Goal: Navigation & Orientation: Find specific page/section

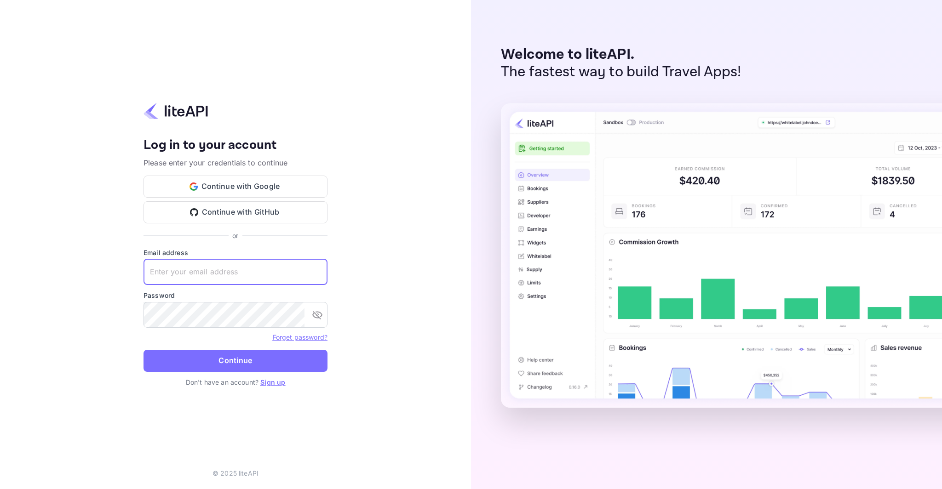
click at [245, 267] on input "text" at bounding box center [236, 272] width 184 height 26
type input "[EMAIL_ADDRESS][DOMAIN_NAME]"
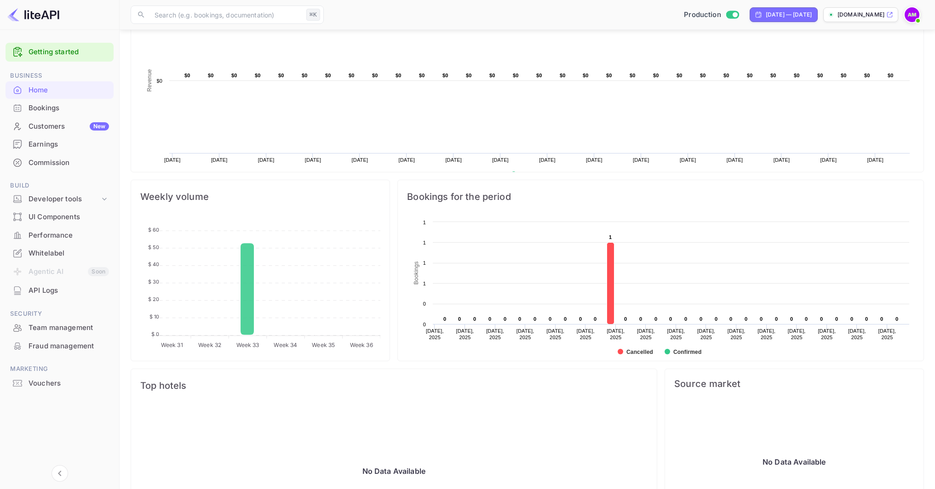
scroll to position [213, 0]
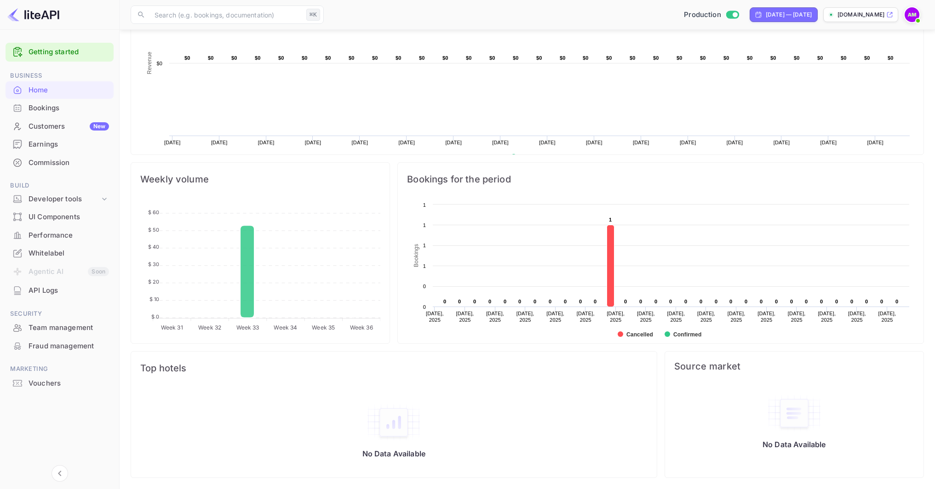
click at [82, 109] on div "Bookings" at bounding box center [69, 108] width 80 height 11
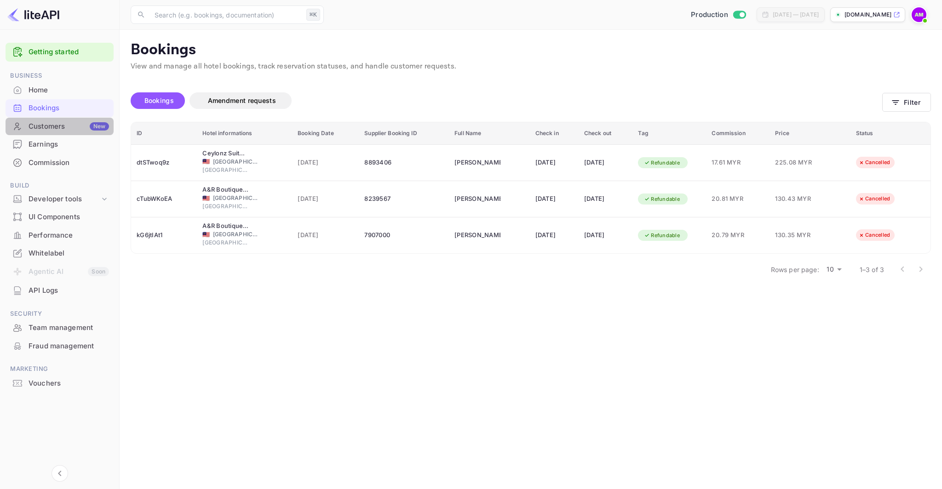
click at [34, 125] on div "Customers New" at bounding box center [69, 126] width 80 height 11
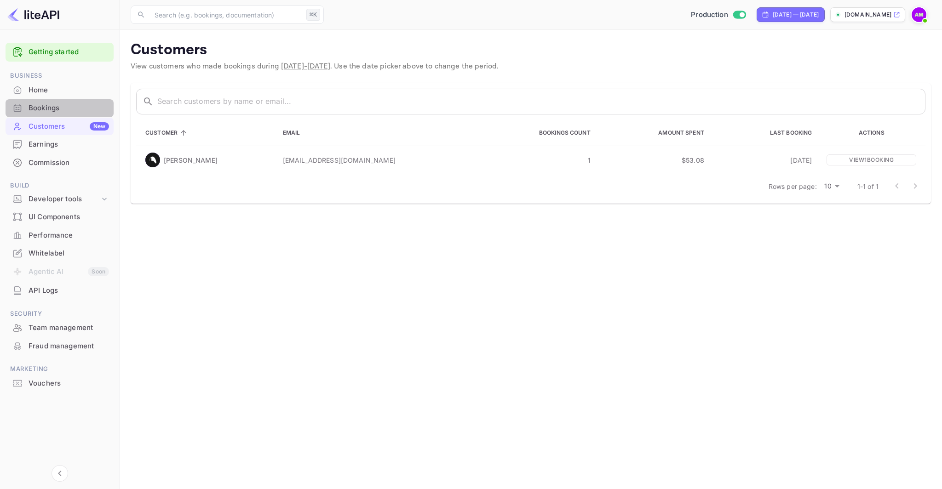
click at [85, 111] on div "Bookings" at bounding box center [69, 108] width 80 height 11
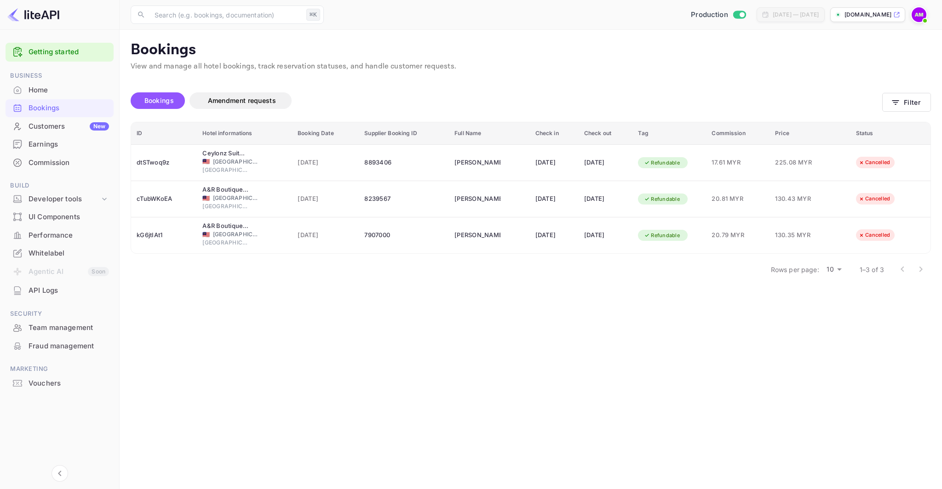
click at [360, 337] on main "Bookings View and manage all hotel bookings, track reservation statuses, and ha…" at bounding box center [531, 260] width 822 height 460
click at [78, 222] on div "UI Components" at bounding box center [69, 217] width 80 height 11
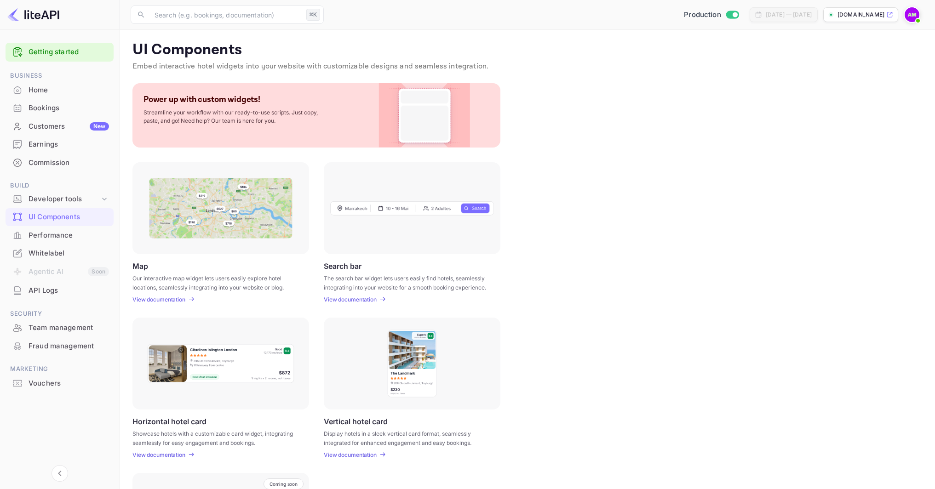
click at [73, 237] on div "Performance" at bounding box center [69, 235] width 80 height 11
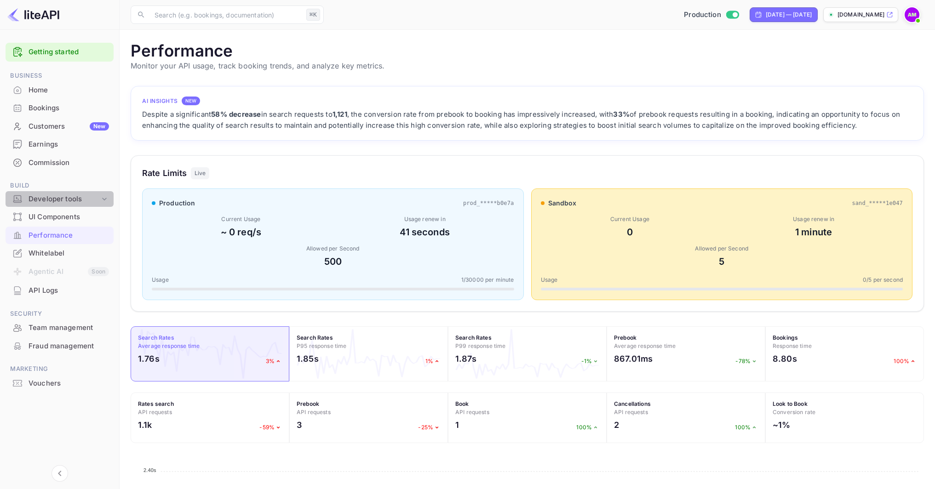
click at [82, 198] on div "Developer tools" at bounding box center [64, 199] width 71 height 11
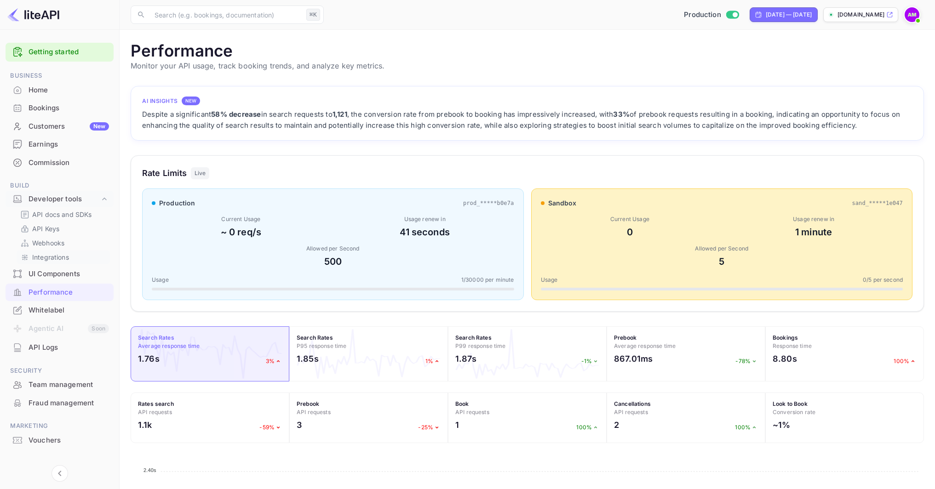
click at [76, 257] on link "Integrations" at bounding box center [63, 258] width 86 height 10
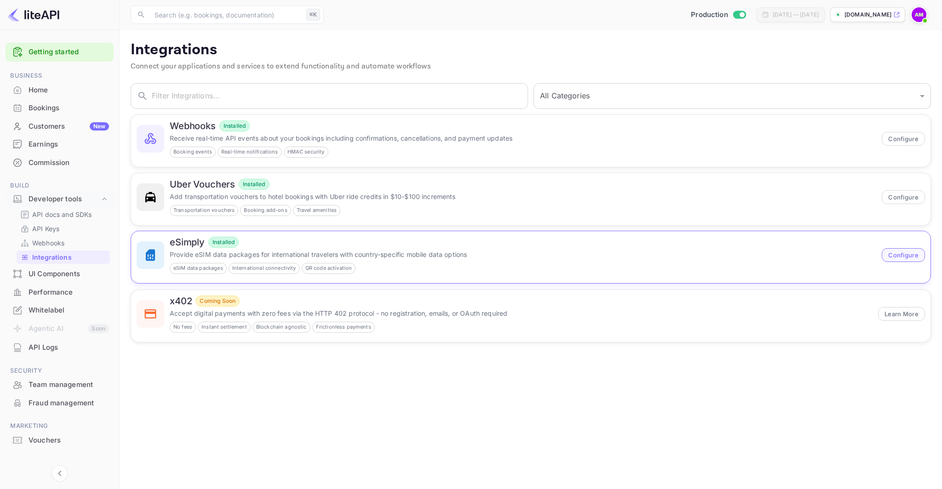
click at [905, 255] on button "Configure" at bounding box center [903, 255] width 43 height 14
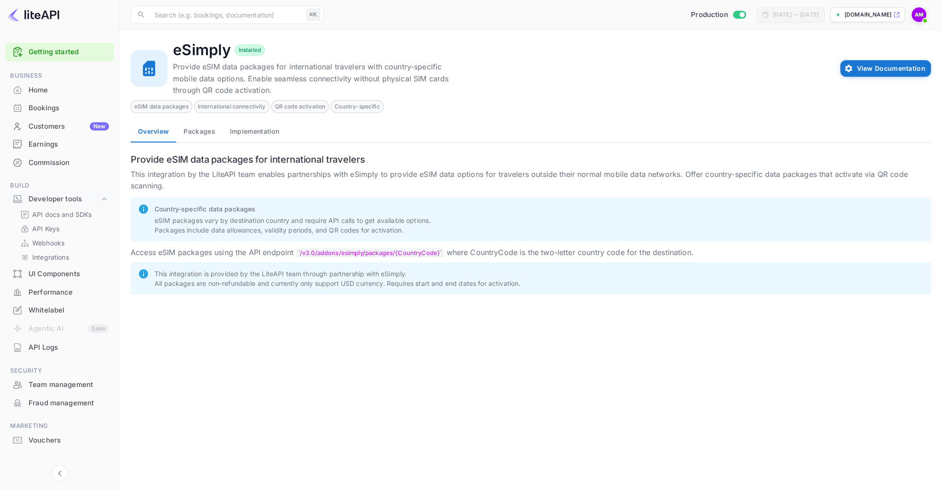
click at [206, 130] on button "Packages" at bounding box center [199, 132] width 46 height 22
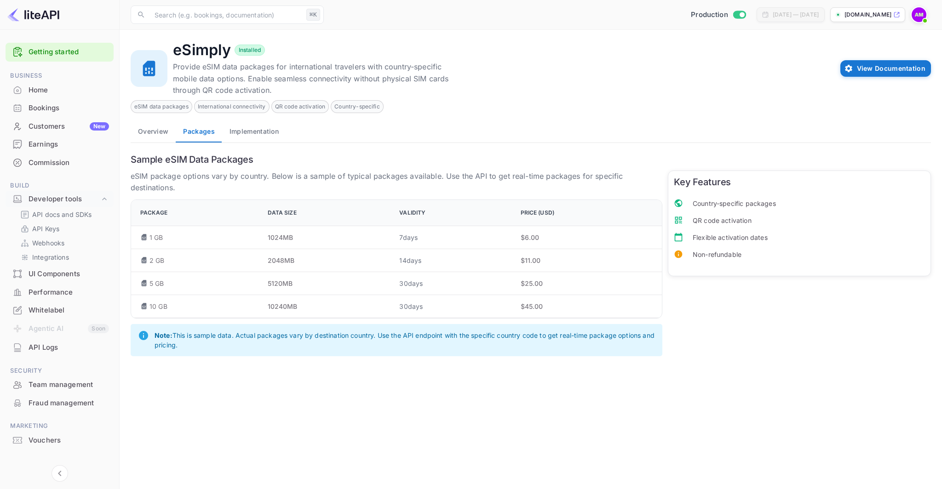
click at [262, 126] on button "Implementation" at bounding box center [254, 132] width 64 height 22
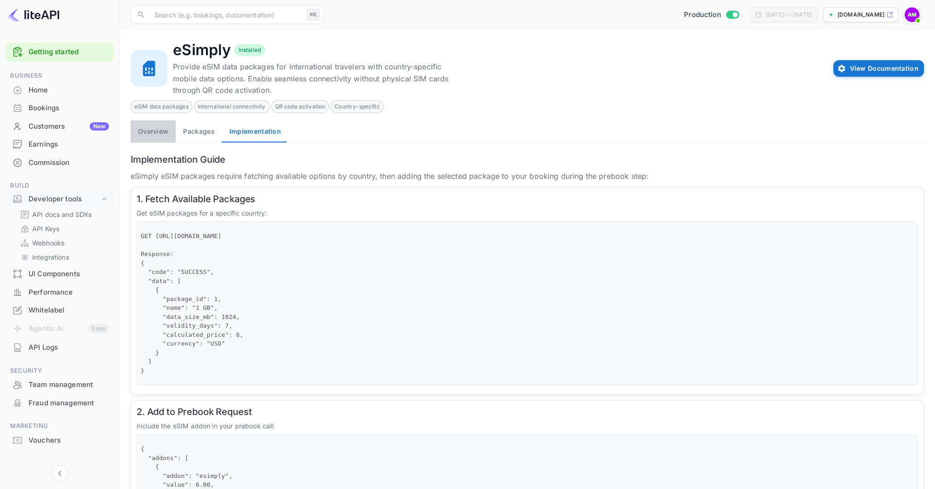
click at [148, 133] on button "Overview" at bounding box center [153, 132] width 45 height 22
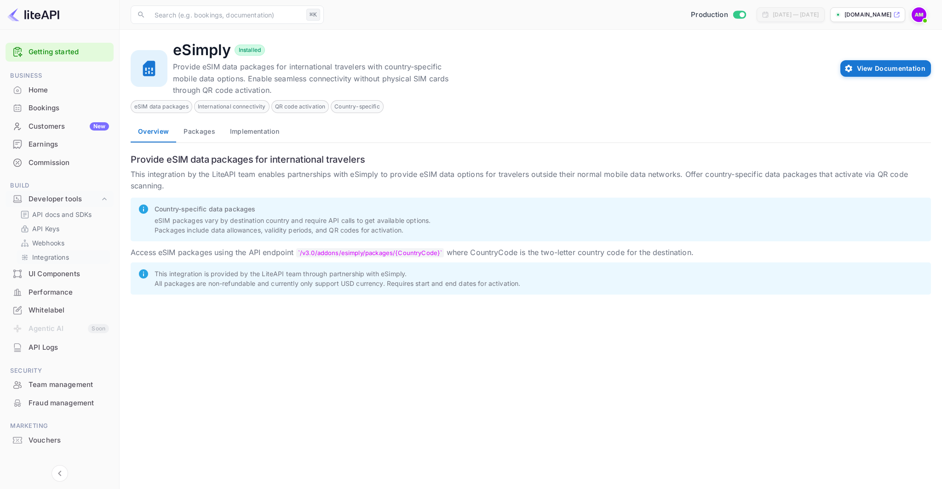
click at [45, 258] on p "Integrations" at bounding box center [50, 258] width 37 height 10
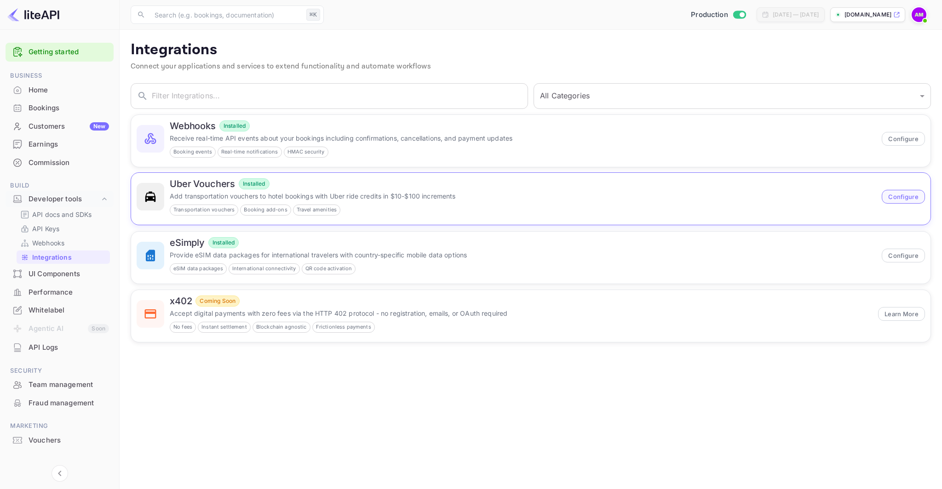
click at [902, 196] on button "Configure" at bounding box center [903, 197] width 43 height 14
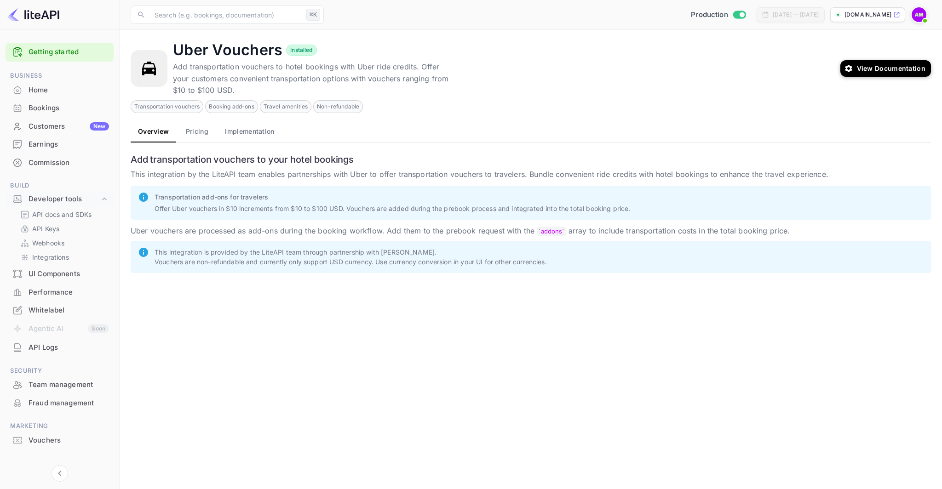
click at [199, 132] on button "Pricing" at bounding box center [196, 132] width 41 height 22
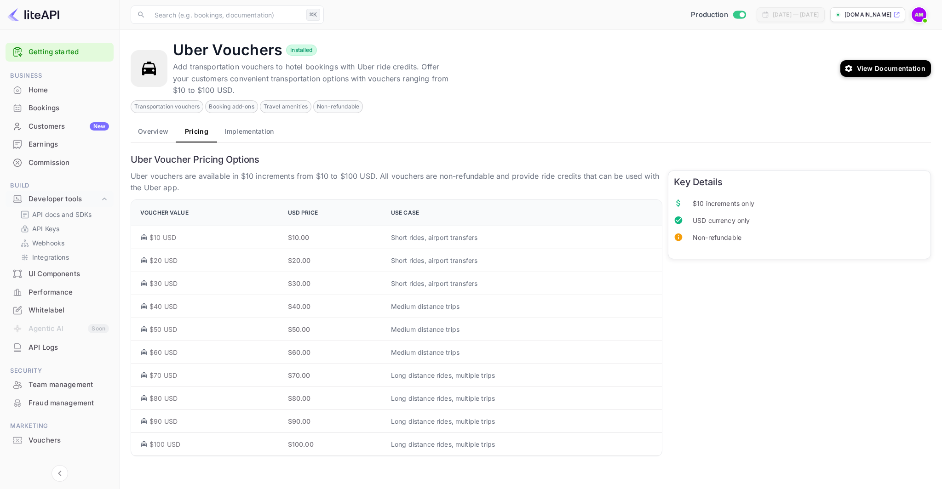
click at [259, 132] on button "Implementation" at bounding box center [249, 132] width 64 height 22
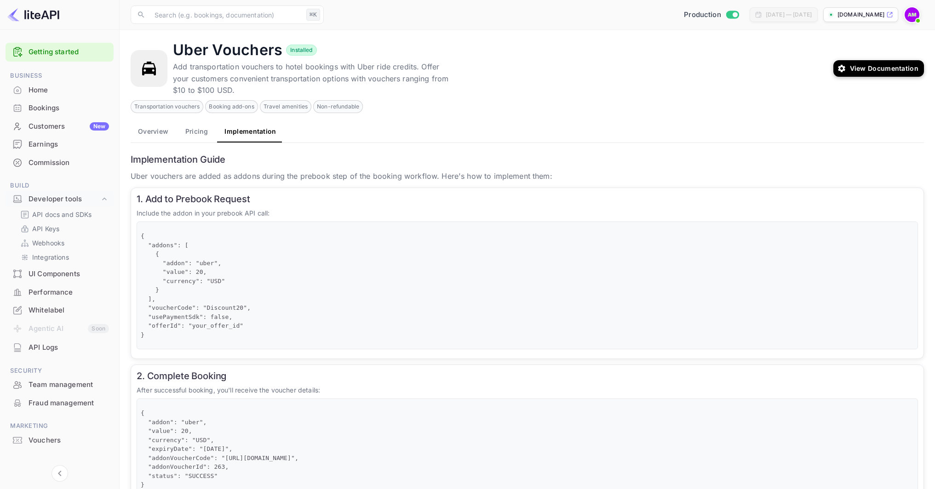
scroll to position [3, 0]
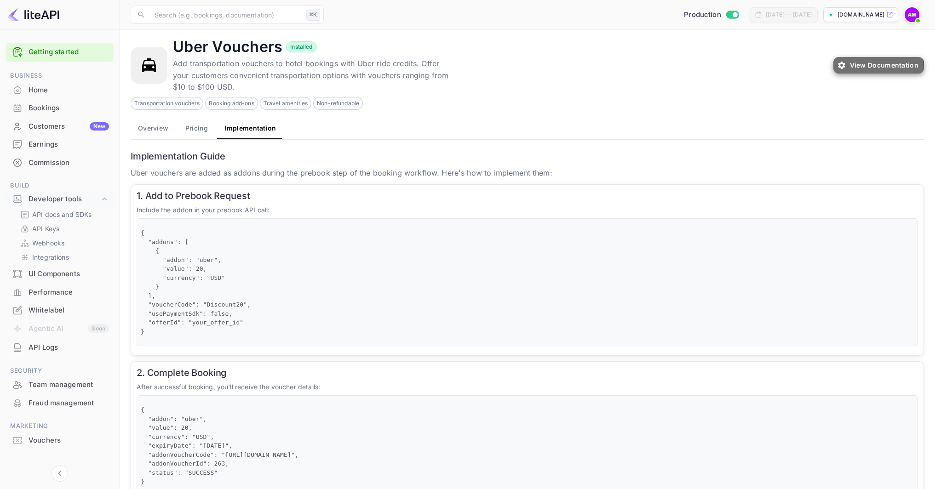
click at [844, 70] on button "View Documentation" at bounding box center [878, 65] width 91 height 17
click at [95, 201] on div "Developer tools" at bounding box center [64, 199] width 71 height 11
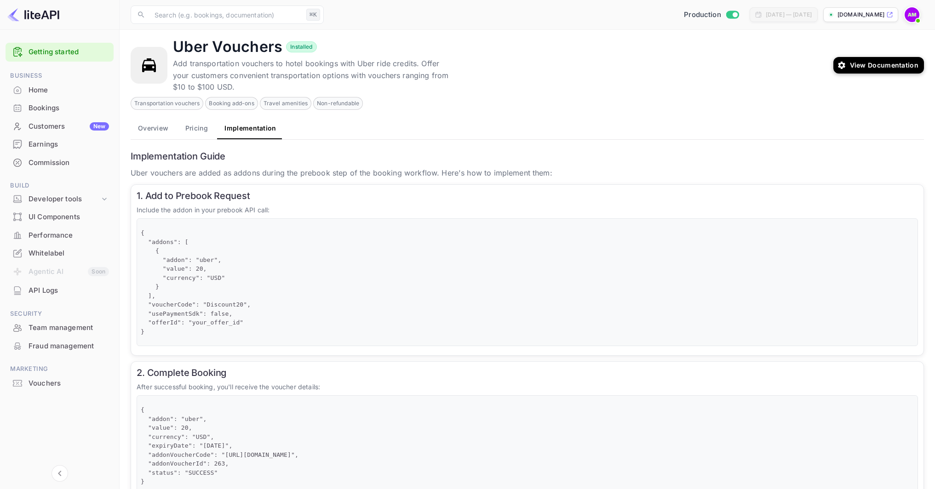
click at [72, 402] on div at bounding box center [60, 409] width 108 height 35
click at [75, 294] on div "API Logs" at bounding box center [69, 291] width 80 height 11
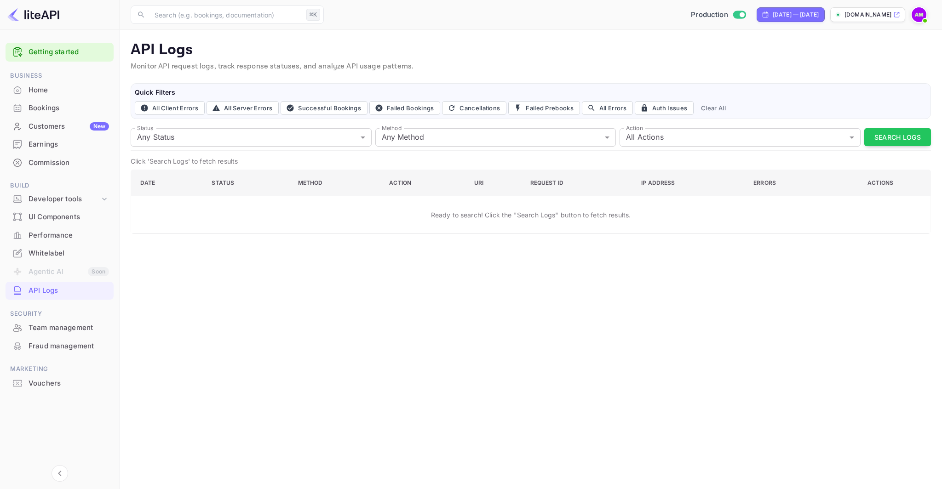
click at [57, 93] on div "Home" at bounding box center [69, 90] width 80 height 11
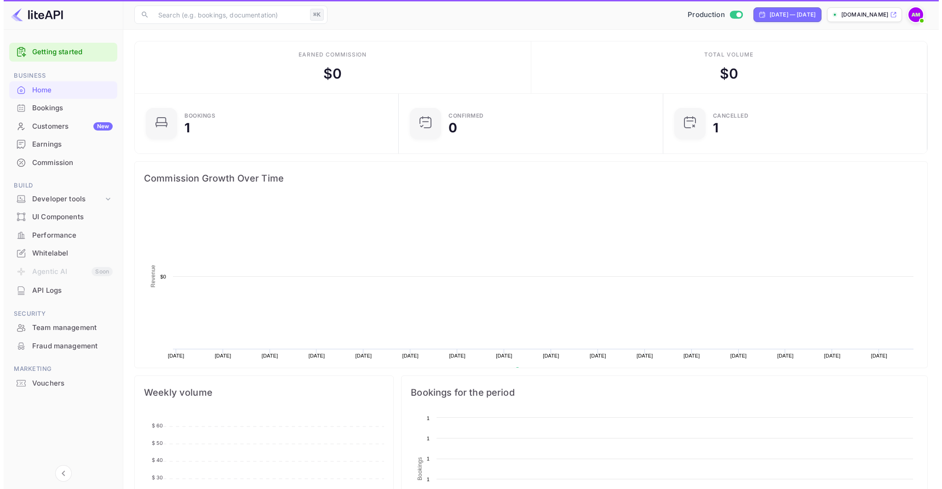
scroll to position [143, 252]
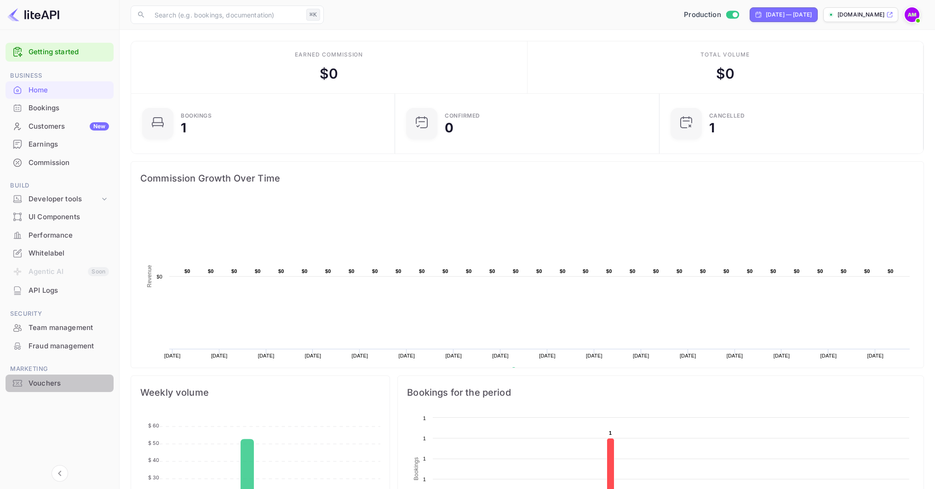
click at [43, 385] on div "Vouchers" at bounding box center [69, 384] width 80 height 11
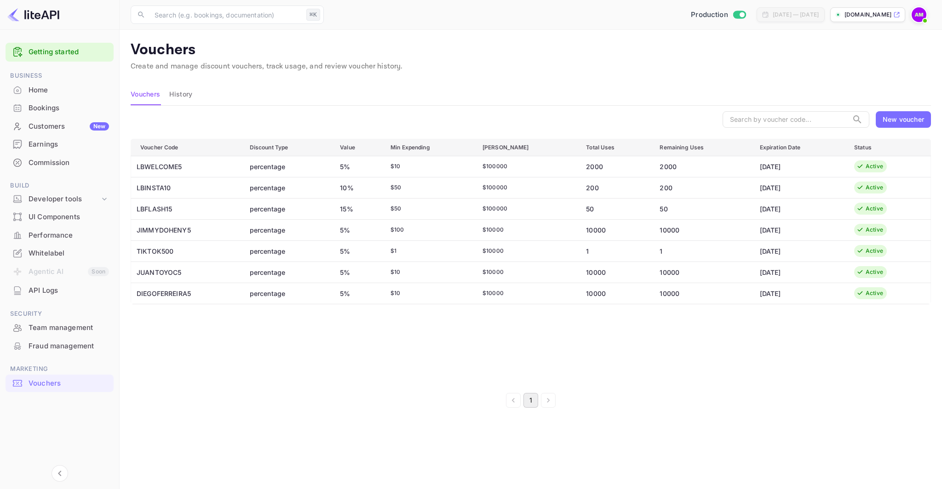
click at [368, 342] on div "Voucher Code Discount Type Value Min Expending Max Amount Total Uses Remaining …" at bounding box center [531, 261] width 800 height 245
click at [151, 207] on td "LBFLASH15" at bounding box center [186, 208] width 111 height 21
click at [155, 168] on td "LBWELCOME5" at bounding box center [186, 166] width 111 height 21
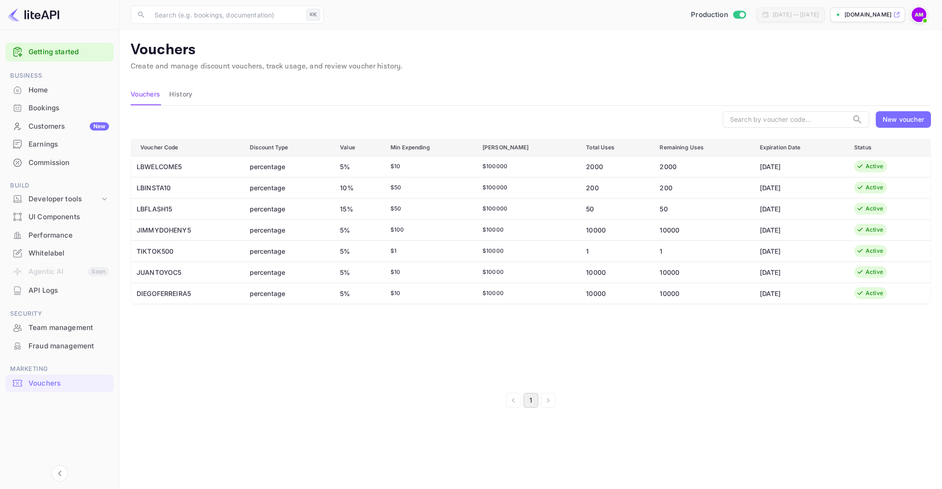
click at [162, 293] on td "DIEGOFERREIRA5" at bounding box center [186, 293] width 111 height 21
click at [222, 333] on div "Voucher Code Discount Type Value Min Expending Max Amount Total Uses Remaining …" at bounding box center [531, 261] width 800 height 245
click at [453, 333] on div "Voucher Code Discount Type Value Min Expending Max Amount Total Uses Remaining …" at bounding box center [531, 261] width 800 height 245
click at [439, 374] on div "Voucher Code Discount Type Value Min Expending Max Amount Total Uses Remaining …" at bounding box center [531, 261] width 800 height 245
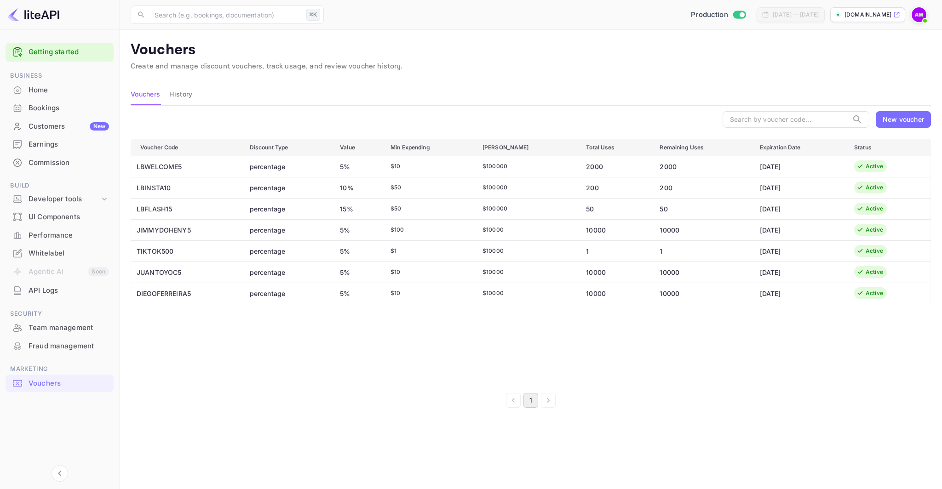
click at [904, 123] on div "New voucher" at bounding box center [903, 120] width 41 height 10
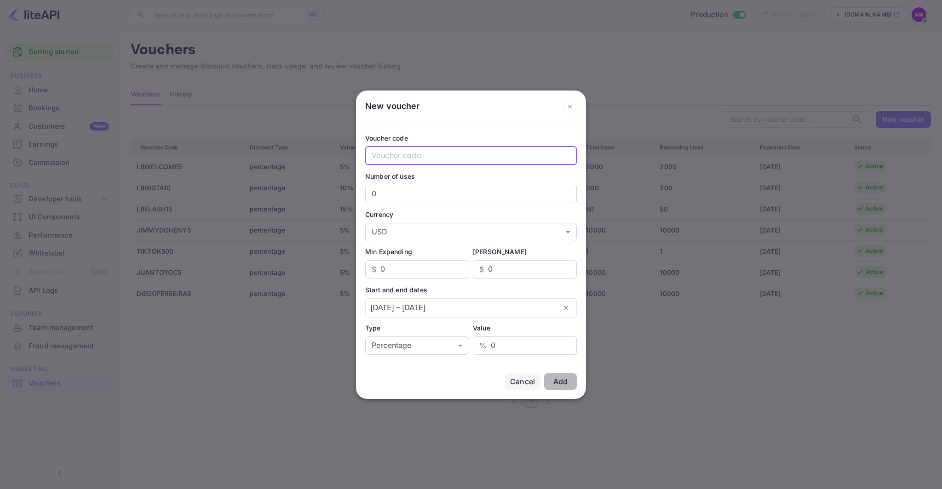
click at [477, 149] on input "text" at bounding box center [471, 156] width 212 height 18
click at [568, 102] on icon at bounding box center [570, 107] width 14 height 14
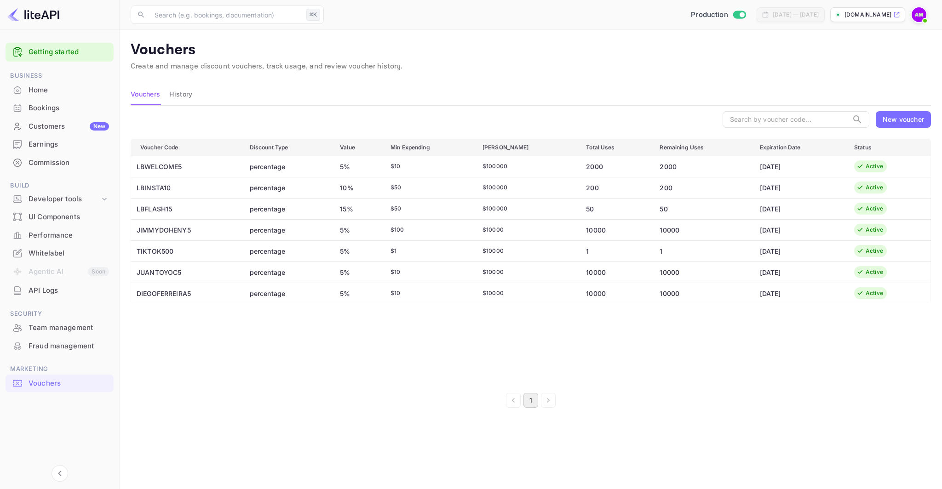
click at [379, 375] on div "Voucher Code Discount Type Value Min Expending Max Amount Total Uses Remaining …" at bounding box center [531, 261] width 800 height 245
click at [170, 165] on td "LBWELCOME5" at bounding box center [186, 166] width 111 height 21
copy td "LBWELCOME5"
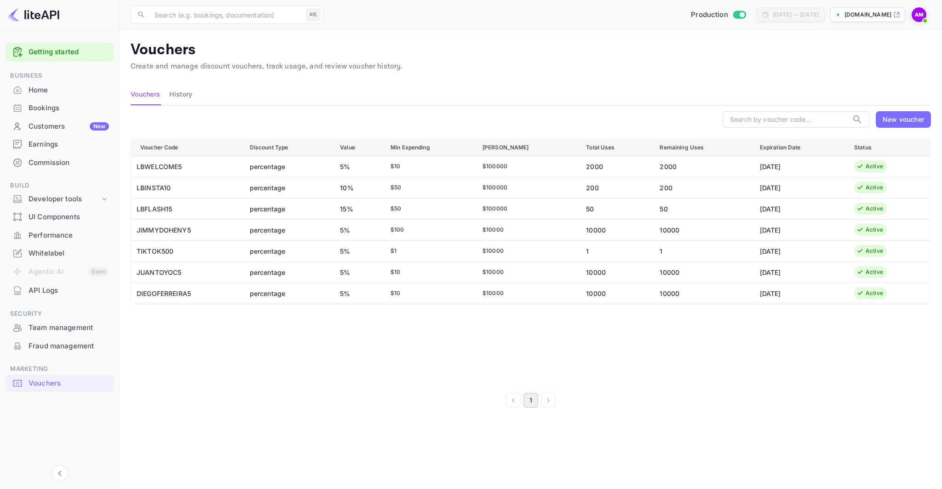
click at [167, 254] on td "TIKTOK500" at bounding box center [186, 251] width 111 height 21
click at [214, 254] on td "TIKTOK500" at bounding box center [186, 251] width 111 height 21
click at [906, 248] on td "Active" at bounding box center [889, 251] width 84 height 21
click at [48, 256] on div "Whitelabel" at bounding box center [69, 253] width 80 height 11
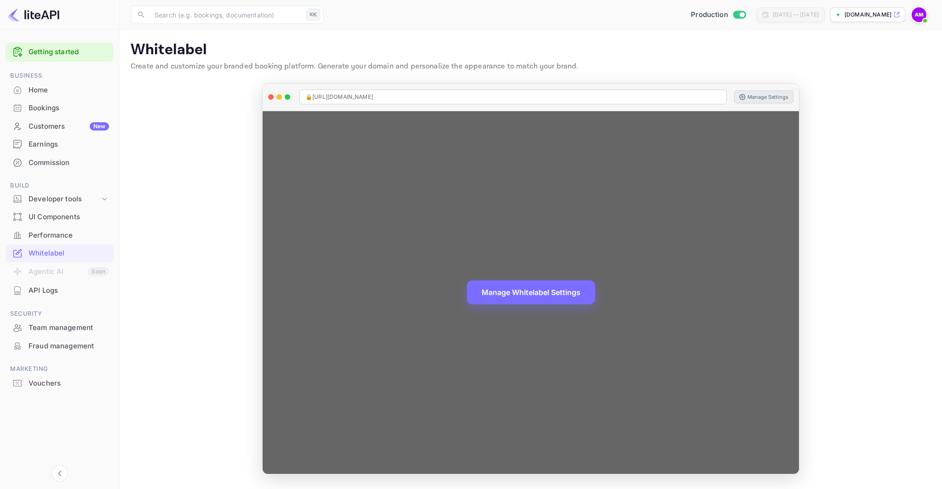
click at [749, 98] on button "Manage Settings" at bounding box center [763, 97] width 59 height 13
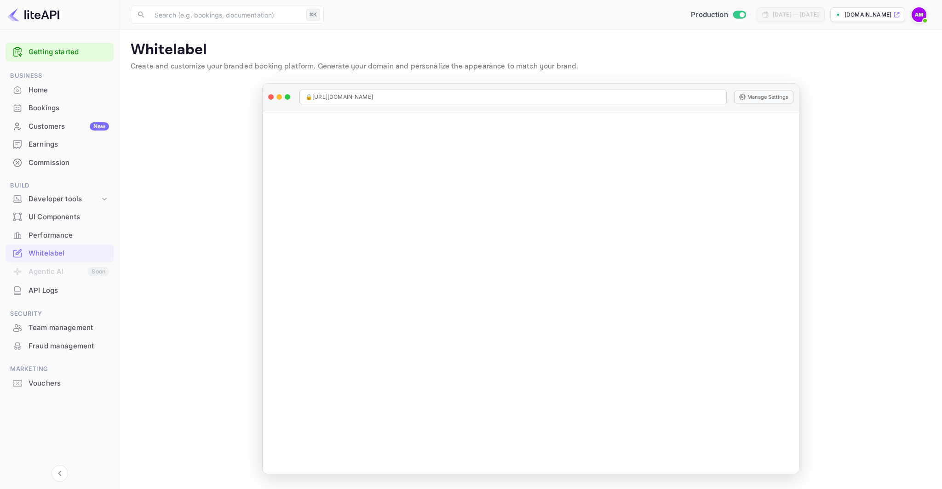
click at [46, 109] on div "Bookings" at bounding box center [69, 108] width 80 height 11
